Goal: Task Accomplishment & Management: Complete application form

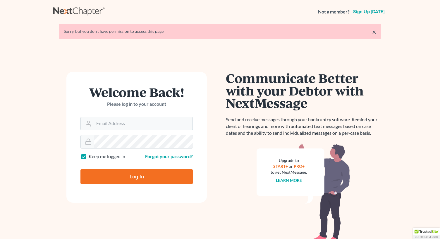
type input "[EMAIL_ADDRESS][DOMAIN_NAME]"
click at [129, 176] on input "Log In" at bounding box center [136, 176] width 112 height 15
type input "Thinking..."
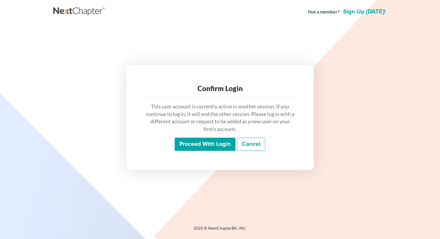
click at [190, 145] on input "Proceed with login" at bounding box center [205, 143] width 61 height 13
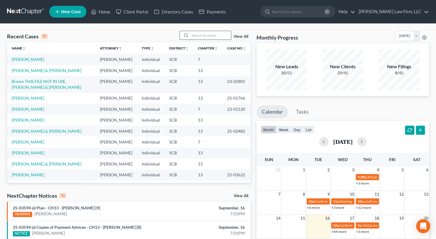
click at [204, 37] on input "search" at bounding box center [210, 35] width 41 height 8
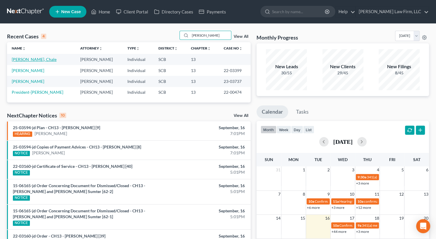
type input "[PERSON_NAME]"
click at [24, 59] on link "[PERSON_NAME], Chale" at bounding box center [34, 59] width 45 height 5
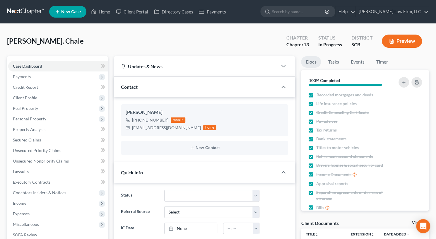
select select "0"
click at [32, 207] on span "Income" at bounding box center [58, 203] width 100 height 11
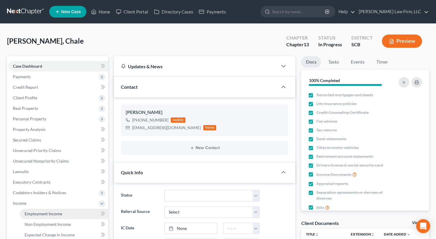
click at [38, 217] on link "Employment Income" at bounding box center [64, 213] width 88 height 11
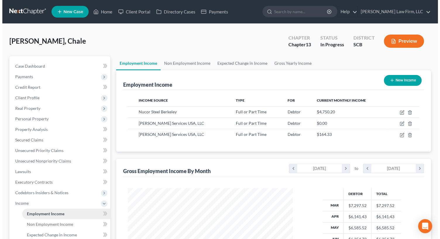
scroll to position [104, 177]
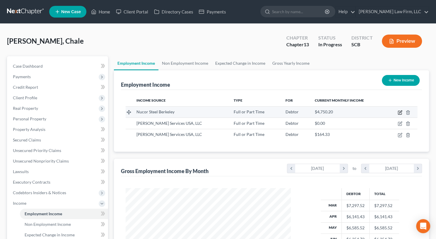
click at [398, 110] on icon "button" at bounding box center [399, 112] width 5 height 5
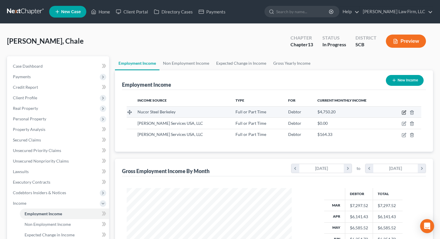
select select "0"
select select "42"
select select "3"
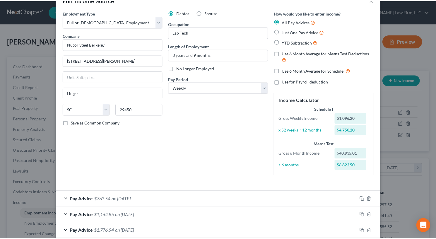
scroll to position [0, 0]
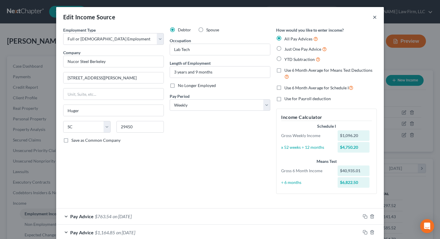
click at [373, 16] on button "×" at bounding box center [375, 16] width 4 height 7
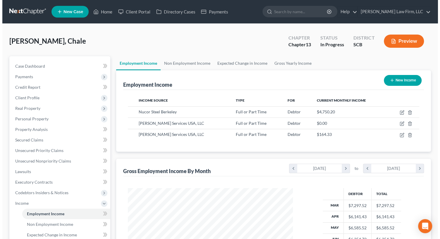
scroll to position [292431, 292358]
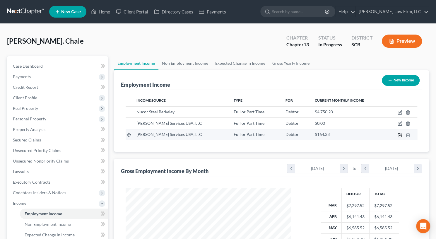
click at [399, 134] on icon "button" at bounding box center [400, 134] width 3 height 3
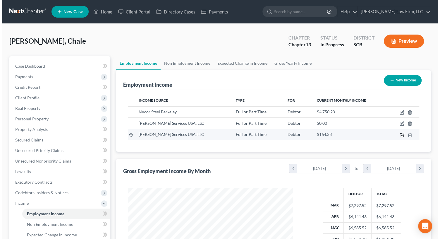
select select "0"
select select "23"
select select "0"
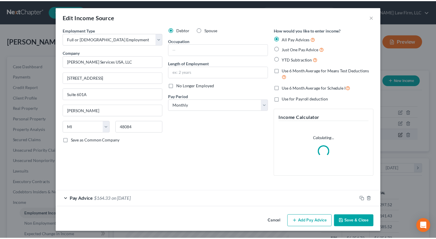
scroll to position [104, 178]
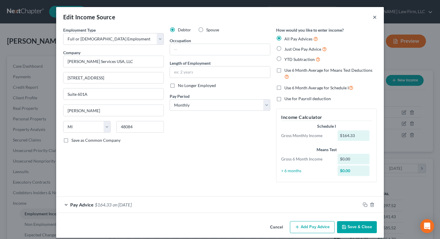
click at [373, 17] on button "×" at bounding box center [375, 16] width 4 height 7
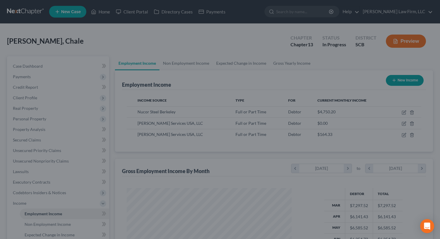
scroll to position [292431, 292358]
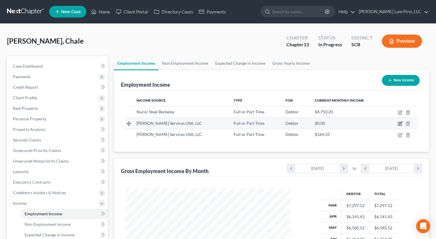
click at [400, 125] on icon "button" at bounding box center [399, 123] width 5 height 5
select select "0"
select select "23"
select select "3"
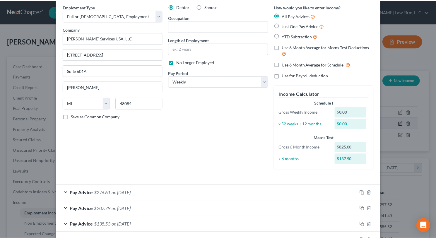
scroll to position [0, 0]
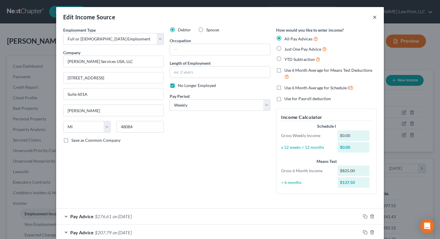
click at [373, 18] on button "×" at bounding box center [375, 16] width 4 height 7
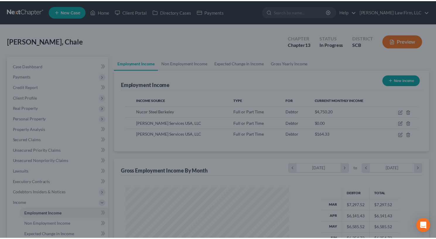
scroll to position [292431, 292358]
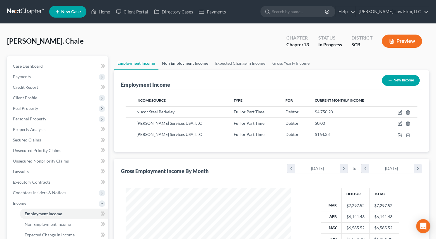
click at [189, 69] on link "Non Employment Income" at bounding box center [184, 63] width 53 height 14
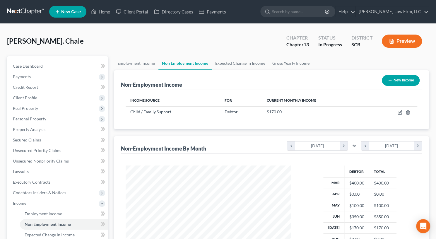
scroll to position [104, 177]
click at [244, 63] on link "Expected Change in Income" at bounding box center [240, 63] width 57 height 14
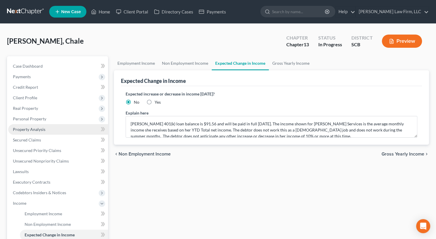
click at [59, 133] on link "Property Analysis" at bounding box center [58, 129] width 100 height 11
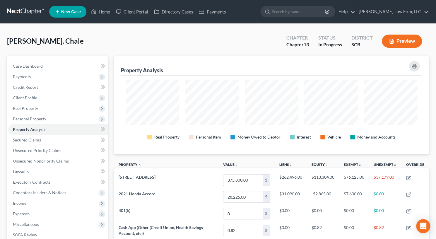
click at [400, 38] on button "Preview" at bounding box center [401, 41] width 40 height 13
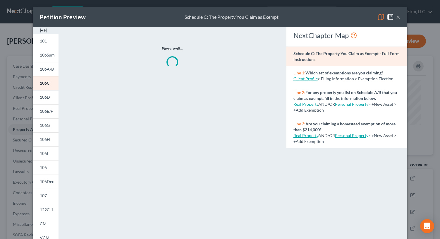
click at [42, 29] on img at bounding box center [43, 30] width 7 height 7
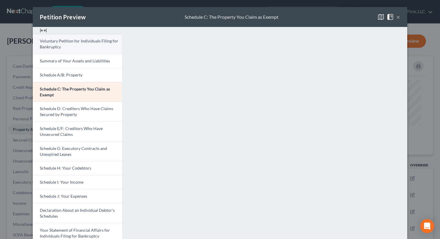
click at [75, 44] on link "Voluntary Petition for Individuals Filing for Bankruptcy" at bounding box center [77, 44] width 89 height 20
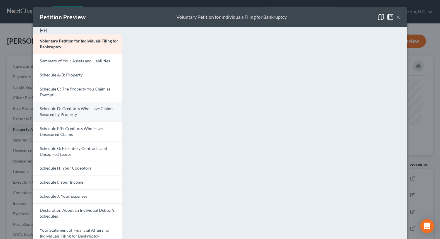
click at [62, 106] on span "Schedule D: Creditors Who Have Claims Secured by Property" at bounding box center [76, 111] width 73 height 11
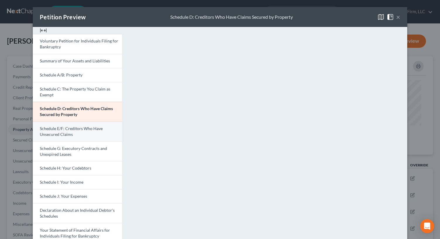
click at [85, 129] on span "Schedule E/F: Creditors Who Have Unsecured Claims" at bounding box center [71, 131] width 63 height 11
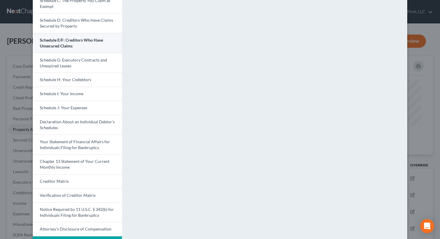
scroll to position [92, 0]
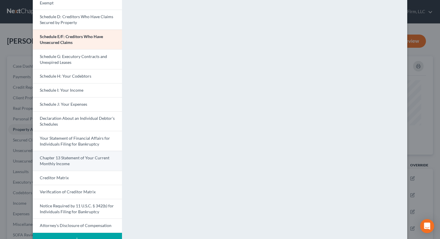
click at [97, 161] on link "Chapter 13 Statement of Your Current Monthly Income" at bounding box center [77, 161] width 89 height 20
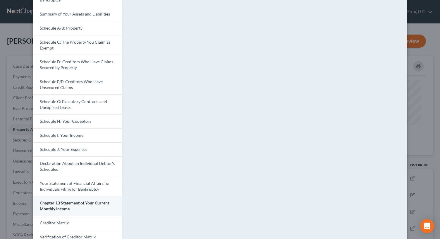
scroll to position [47, 0]
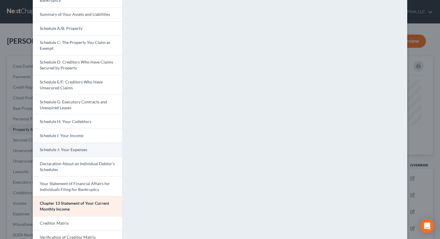
click at [95, 149] on link "Schedule J: Your Expenses" at bounding box center [77, 149] width 89 height 14
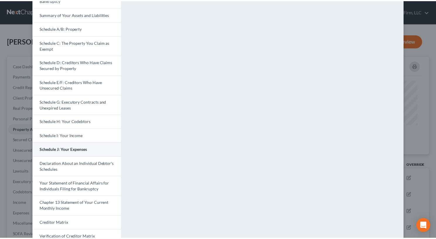
scroll to position [0, 0]
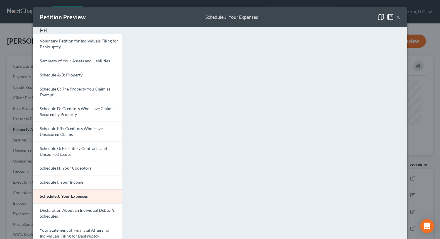
click at [396, 20] on button "×" at bounding box center [398, 16] width 4 height 7
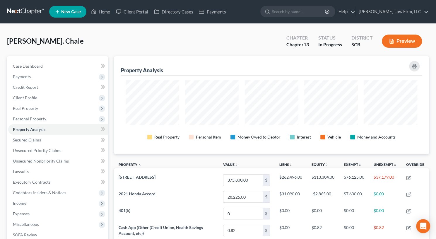
scroll to position [292437, 292220]
click at [57, 69] on link "Case Dashboard" at bounding box center [58, 66] width 100 height 11
select select "3"
select select "0"
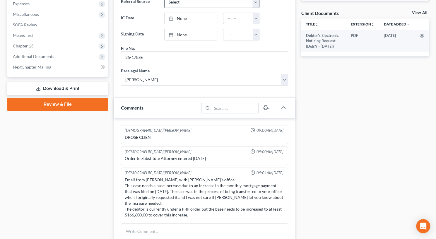
scroll to position [210, 0]
click at [419, 12] on link "View All" at bounding box center [419, 13] width 15 height 4
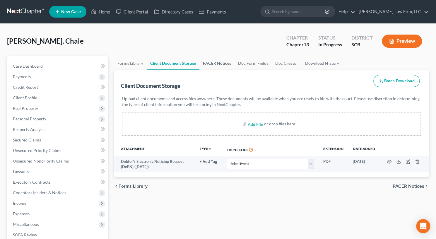
click at [214, 63] on link "PACER Notices" at bounding box center [216, 63] width 35 height 14
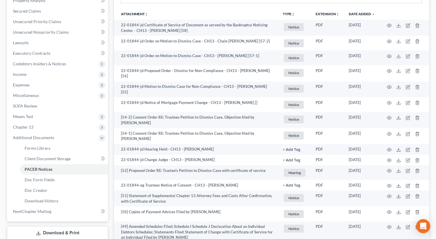
scroll to position [129, 0]
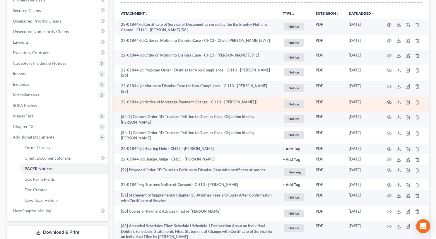
click at [388, 102] on circle "button" at bounding box center [388, 102] width 1 height 1
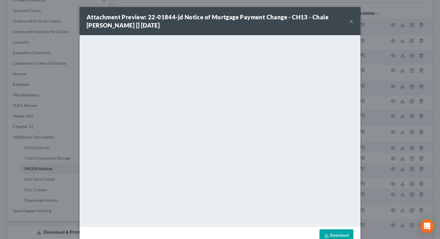
click at [349, 22] on button "×" at bounding box center [351, 21] width 4 height 7
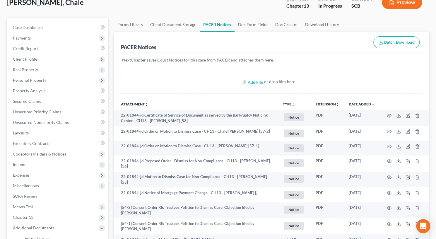
scroll to position [38, 0]
click at [27, 205] on span "Means Test" at bounding box center [23, 206] width 20 height 5
click at [46, 227] on span "Means Test Questions" at bounding box center [44, 227] width 39 height 5
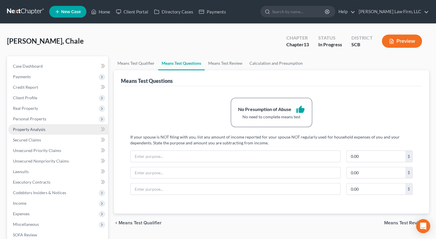
click at [60, 130] on link "Property Analysis" at bounding box center [58, 129] width 100 height 11
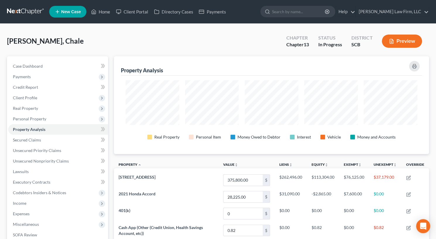
click at [393, 41] on icon "button" at bounding box center [391, 41] width 4 height 4
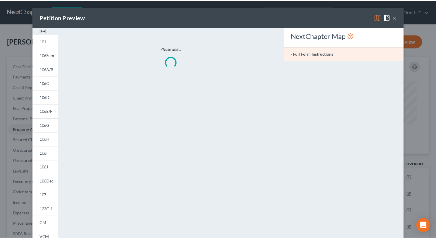
scroll to position [98, 318]
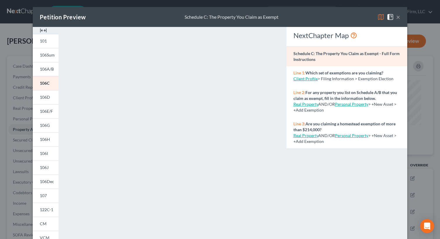
click at [40, 28] on img at bounding box center [43, 30] width 7 height 7
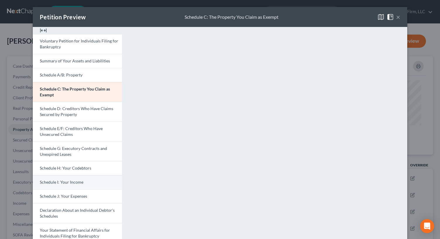
click at [68, 182] on span "Schedule I: Your Income" at bounding box center [62, 181] width 44 height 5
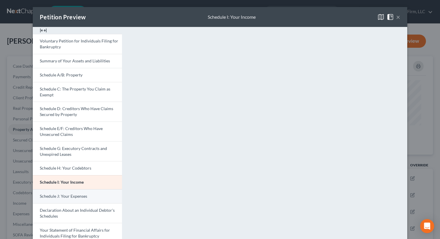
click at [89, 201] on link "Schedule J: Your Expenses" at bounding box center [77, 196] width 89 height 14
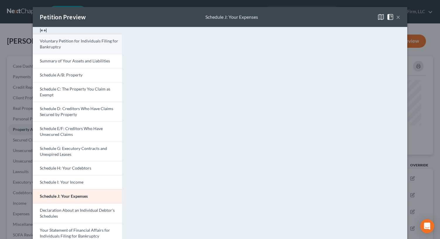
click at [98, 44] on link "Voluntary Petition for Individuals Filing for Bankruptcy" at bounding box center [77, 44] width 89 height 20
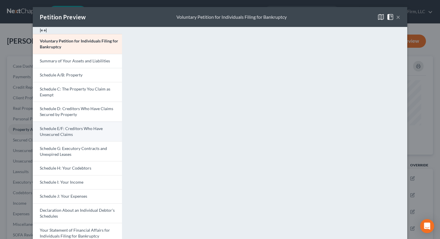
click at [62, 130] on span "Schedule E/F: Creditors Who Have Unsecured Claims" at bounding box center [71, 131] width 63 height 11
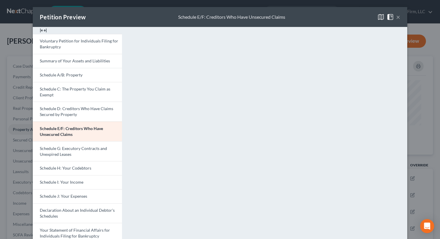
click at [397, 19] on button "×" at bounding box center [398, 16] width 4 height 7
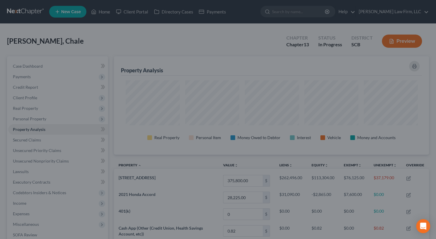
scroll to position [292437, 292220]
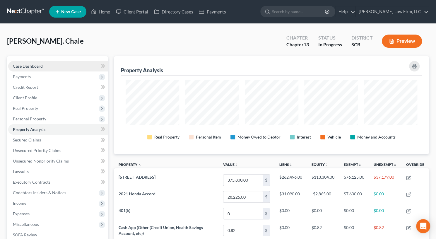
click at [52, 61] on link "Case Dashboard" at bounding box center [58, 66] width 100 height 11
select select "3"
select select "0"
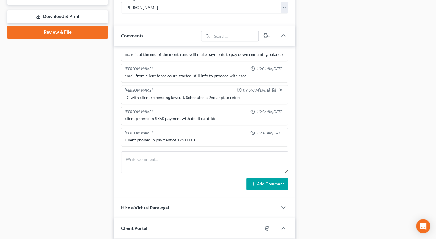
scroll to position [282, 0]
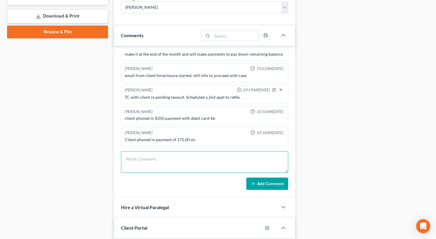
click at [136, 166] on textarea at bounding box center [204, 162] width 167 height 22
type textarea "Review of schedules. Made updates and prepared math. Need expenses on J and [PE…"
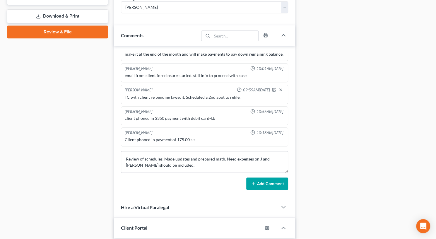
click at [264, 185] on button "Add Comment" at bounding box center [267, 183] width 42 height 12
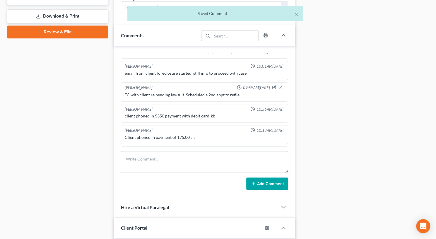
scroll to position [419, 0]
